Goal: Navigation & Orientation: Find specific page/section

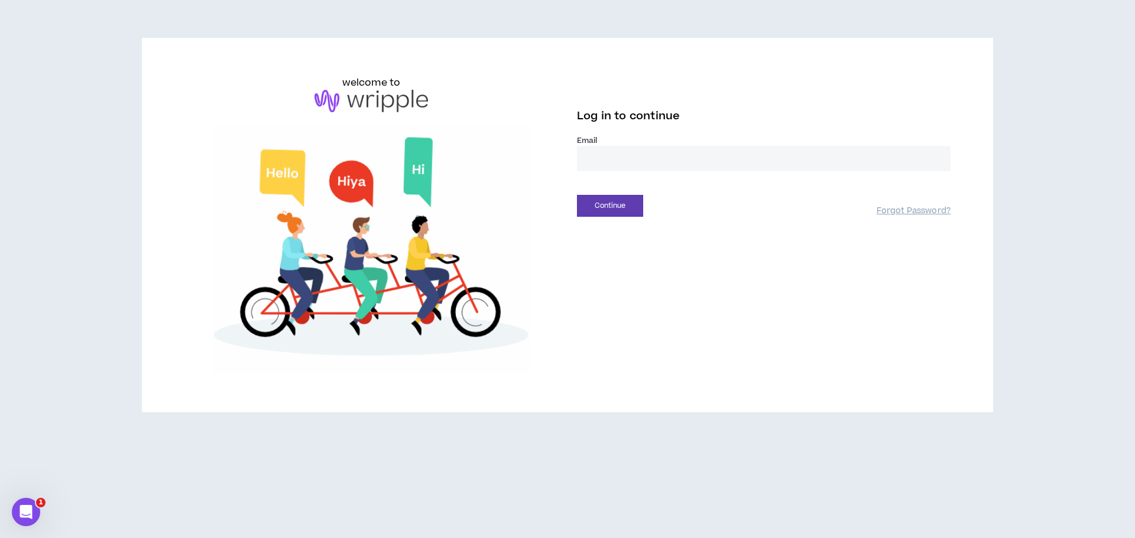
click at [655, 157] on input "email" at bounding box center [764, 158] width 374 height 25
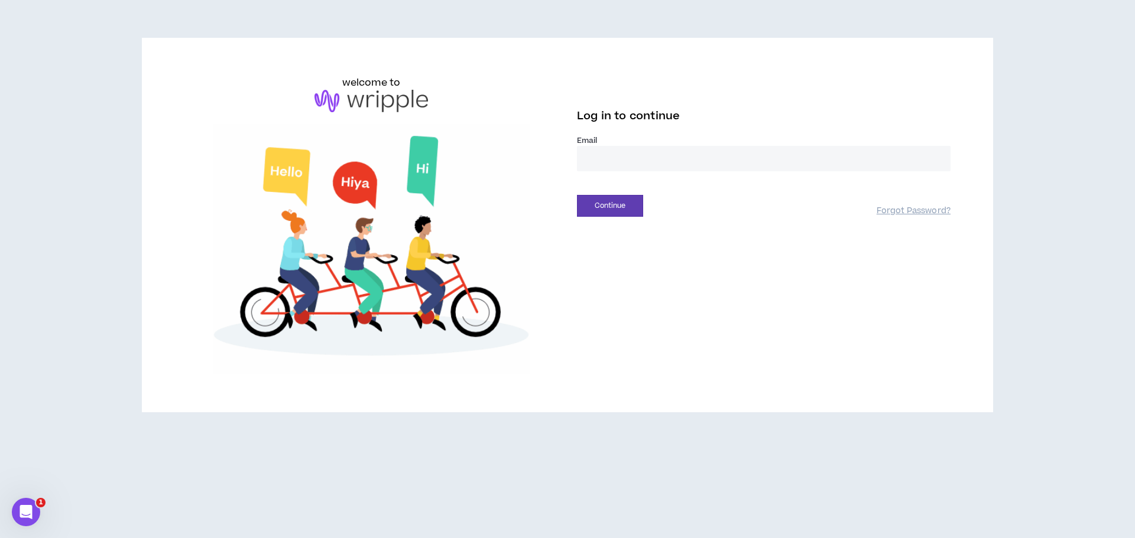
type input "**********"
click at [614, 206] on button "Continue" at bounding box center [610, 206] width 66 height 22
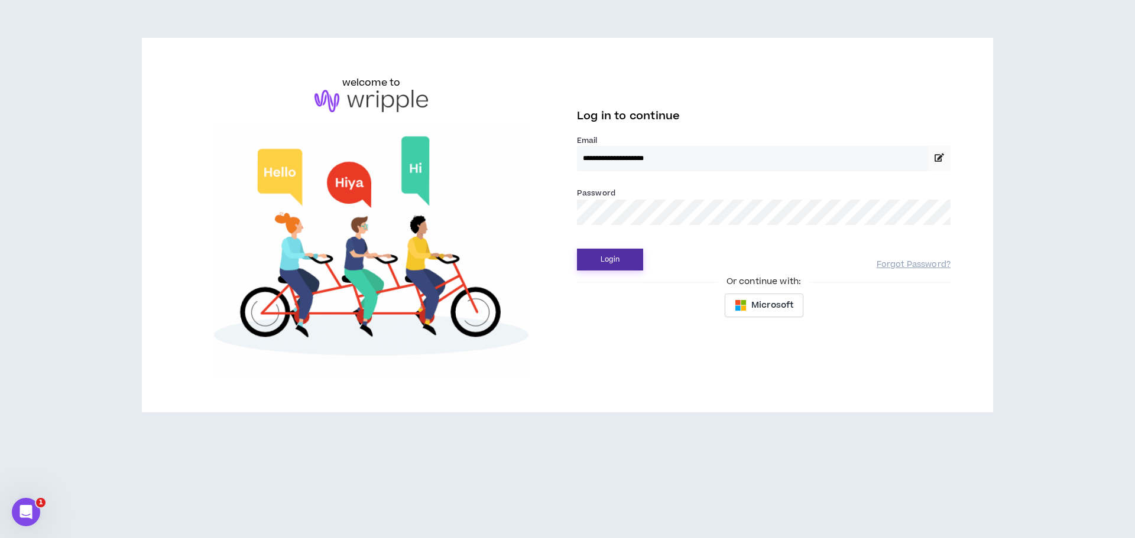
click at [635, 265] on button "Login" at bounding box center [610, 260] width 66 height 22
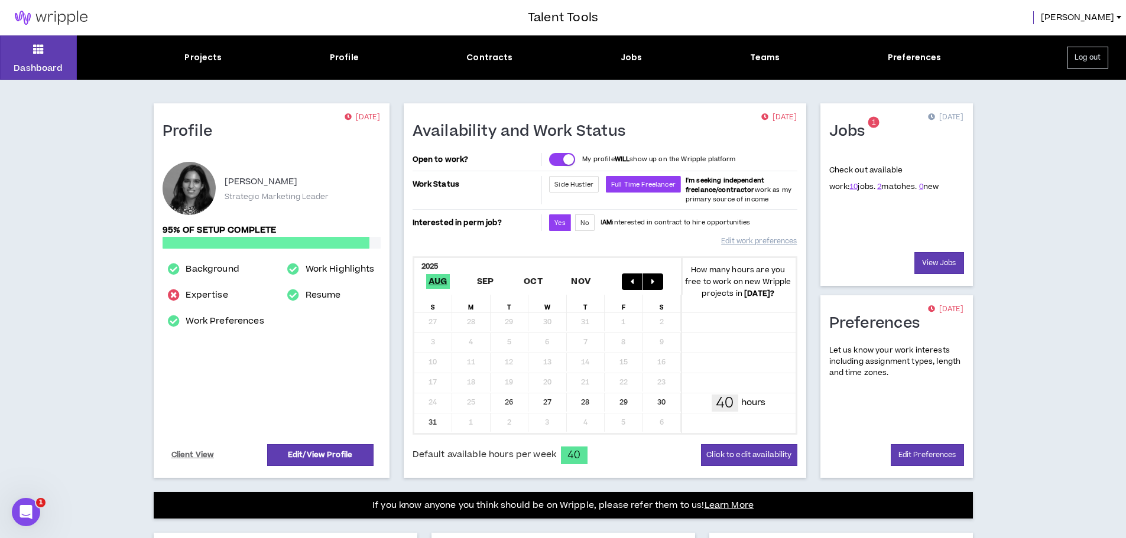
click at [643, 58] on div "Projects Profile Contracts Jobs Teams Preferences" at bounding box center [563, 57] width 972 height 12
click at [634, 59] on div "Jobs" at bounding box center [632, 57] width 22 height 12
